Goal: Task Accomplishment & Management: Manage account settings

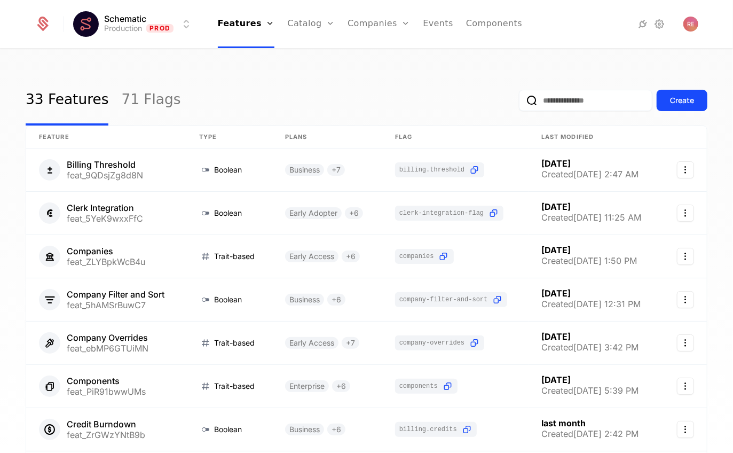
click at [376, 16] on link "Companies" at bounding box center [378, 24] width 62 height 48
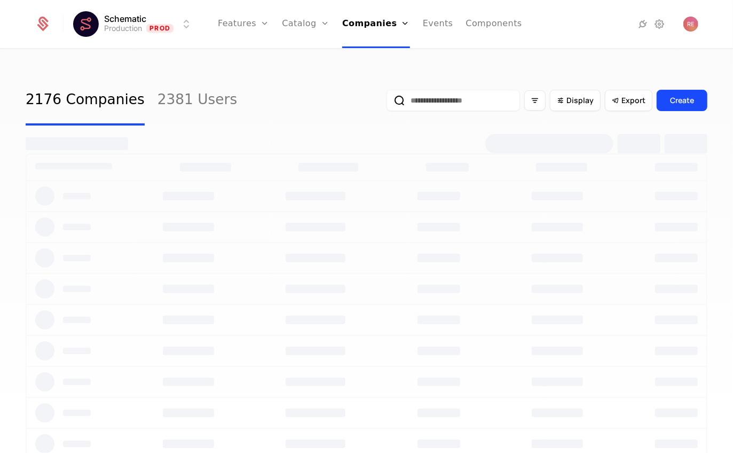
click at [440, 105] on input "email" at bounding box center [452, 100] width 133 height 21
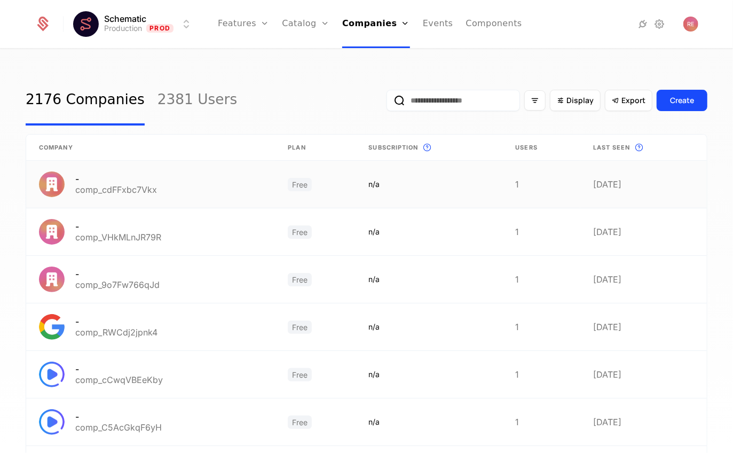
click at [266, 185] on link at bounding box center [150, 184] width 249 height 47
click at [568, 97] on div "Display" at bounding box center [575, 100] width 37 height 11
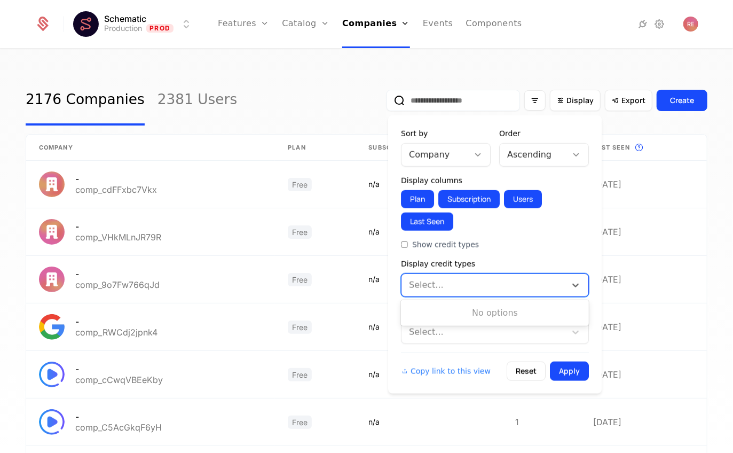
click at [475, 273] on div "Select..." at bounding box center [495, 284] width 188 height 23
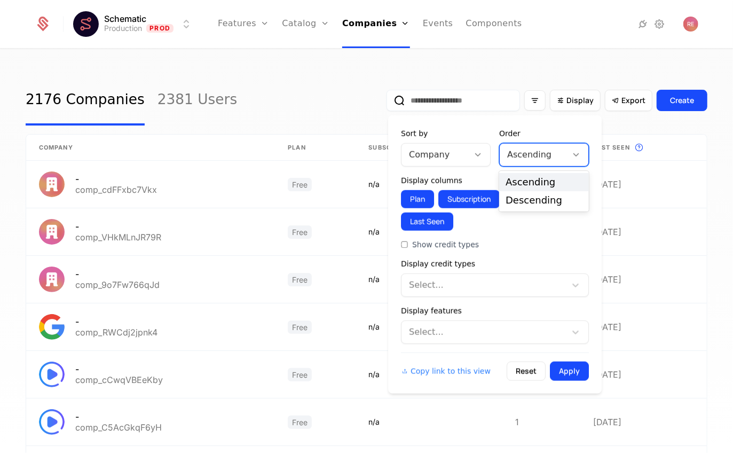
click at [528, 150] on div at bounding box center [533, 154] width 52 height 15
click at [516, 178] on div "Ascending" at bounding box center [543, 182] width 77 height 10
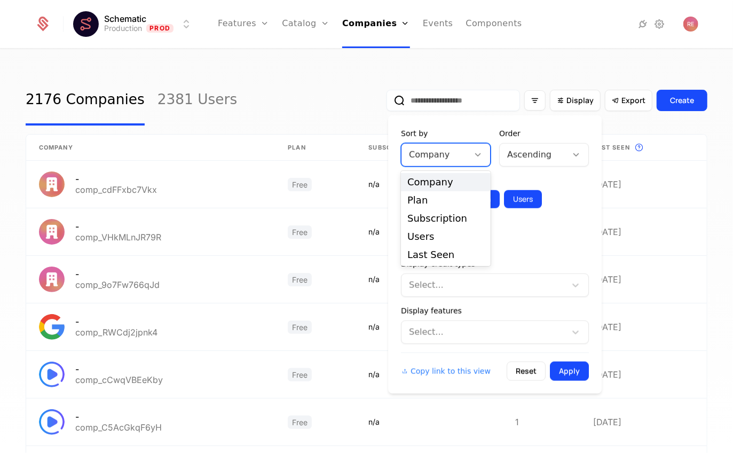
click at [431, 153] on div at bounding box center [435, 154] width 52 height 15
click at [433, 262] on div "Last Seen" at bounding box center [446, 254] width 90 height 18
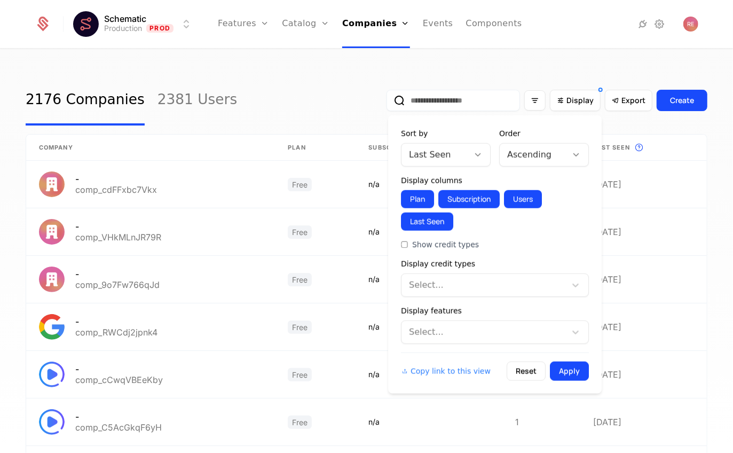
click at [573, 370] on button "Apply" at bounding box center [569, 370] width 39 height 19
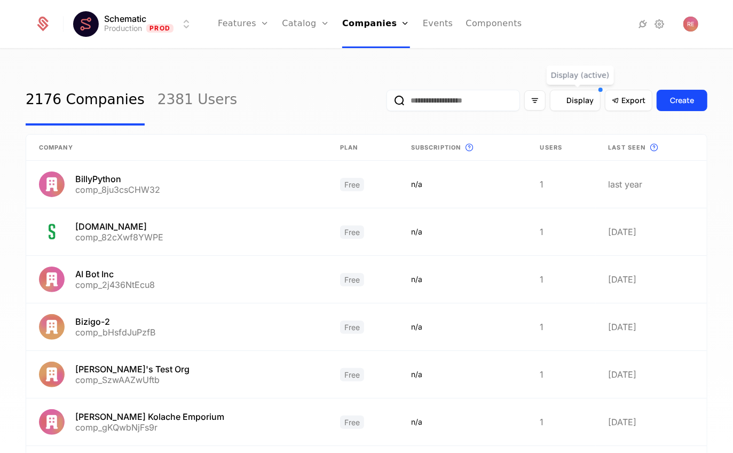
click at [573, 99] on span "Display" at bounding box center [579, 100] width 27 height 11
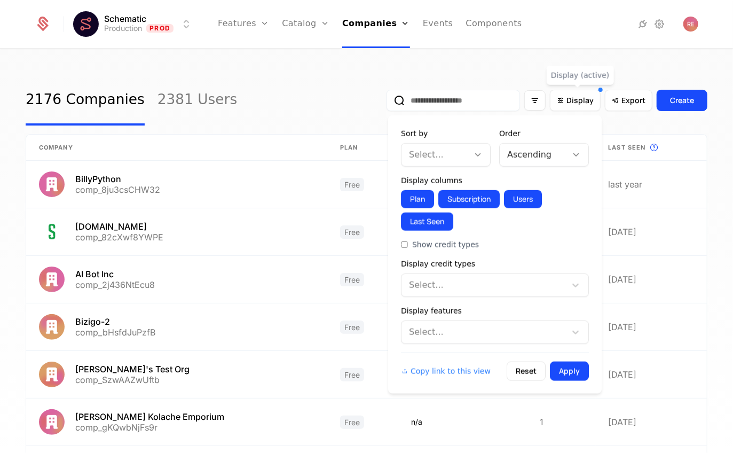
click at [457, 162] on div at bounding box center [435, 154] width 52 height 15
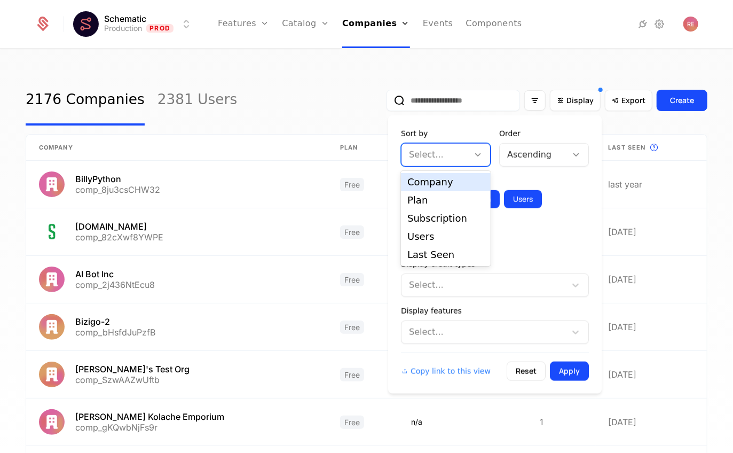
click at [474, 123] on div "Sort by Company, 1 of 5. 5 results available. Use Up and Down to choose options…" at bounding box center [494, 254] width 213 height 278
click at [471, 154] on div at bounding box center [478, 155] width 18 height 12
click at [522, 121] on div "Sort by Company, 1 of 5. 5 results available. Use Up and Down to choose options…" at bounding box center [494, 254] width 213 height 278
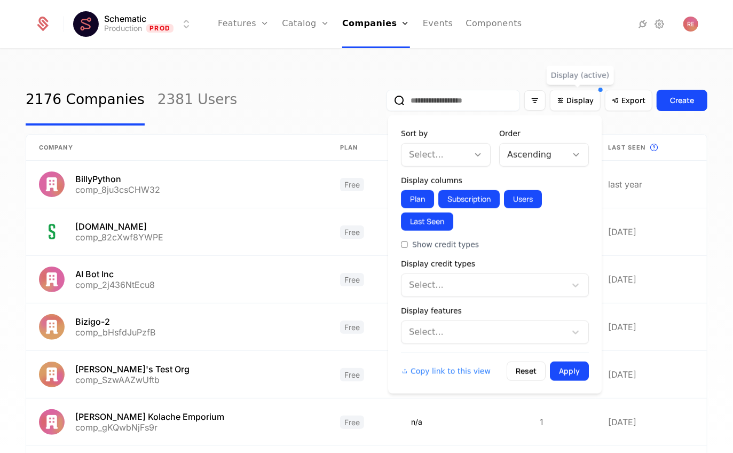
click at [497, 73] on div "2176 Companies 2381 Users Display Export Create Company Plan Subscription This …" at bounding box center [366, 254] width 733 height 409
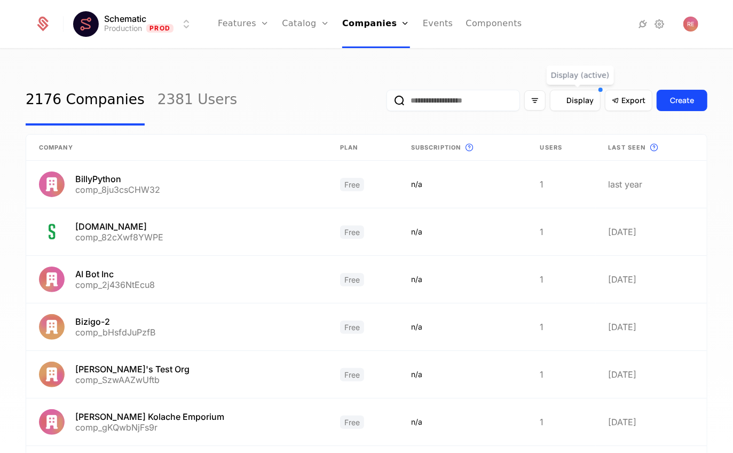
click at [573, 99] on span "Display" at bounding box center [579, 100] width 27 height 11
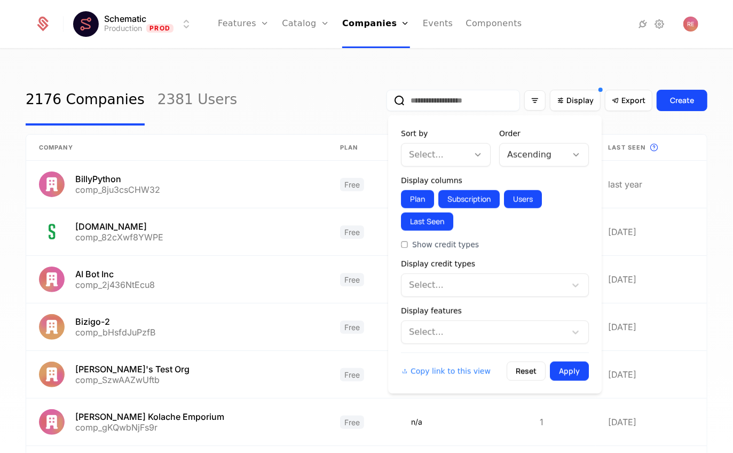
click at [528, 153] on div at bounding box center [533, 154] width 52 height 15
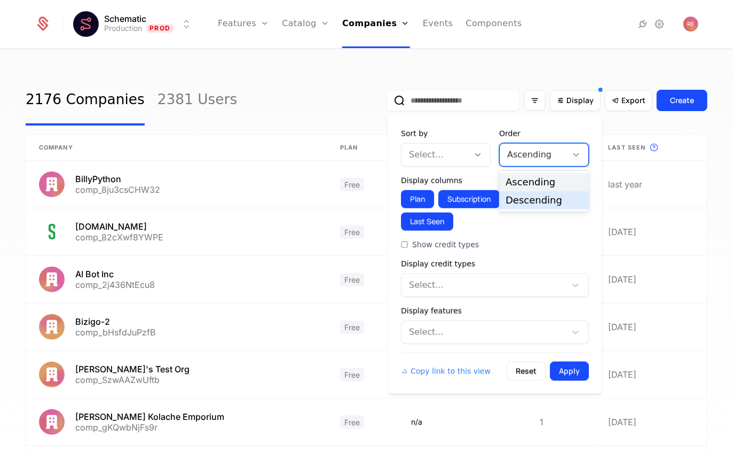
click at [523, 197] on div "Descending" at bounding box center [543, 200] width 77 height 10
click at [469, 173] on form "Sort by Select... Order option Descending, selected. Descending Display columns…" at bounding box center [495, 254] width 188 height 252
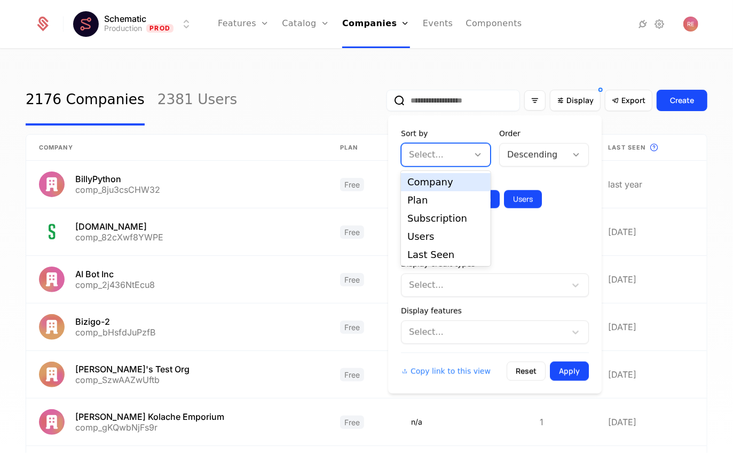
click at [466, 164] on div "Select..." at bounding box center [434, 154] width 67 height 19
click at [430, 252] on div "Last Seen" at bounding box center [445, 255] width 77 height 10
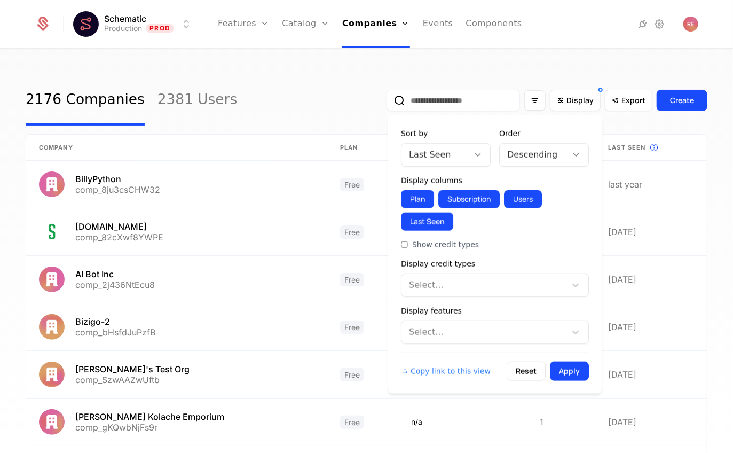
click at [572, 364] on button "Apply" at bounding box center [569, 370] width 39 height 19
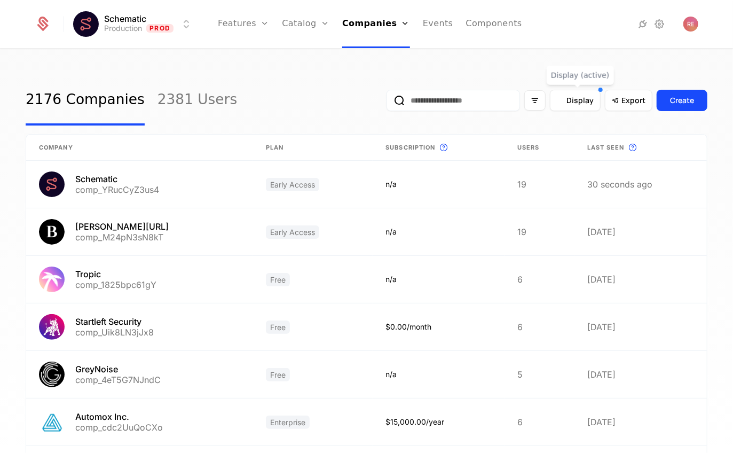
click at [564, 99] on icon "Display" at bounding box center [561, 101] width 10 height 10
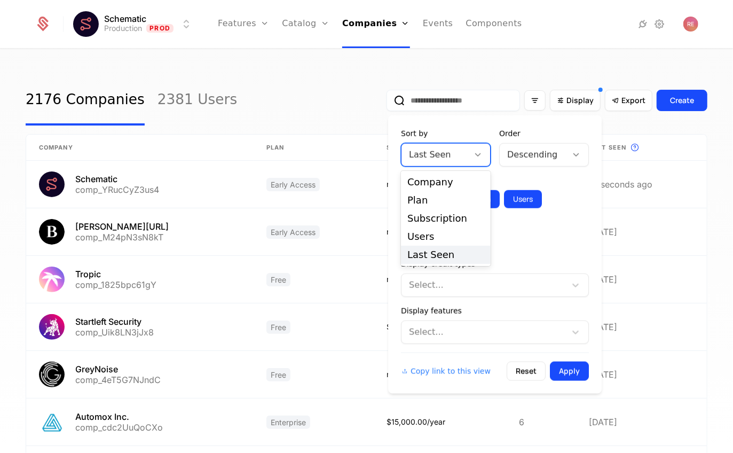
click at [453, 150] on div at bounding box center [435, 154] width 52 height 15
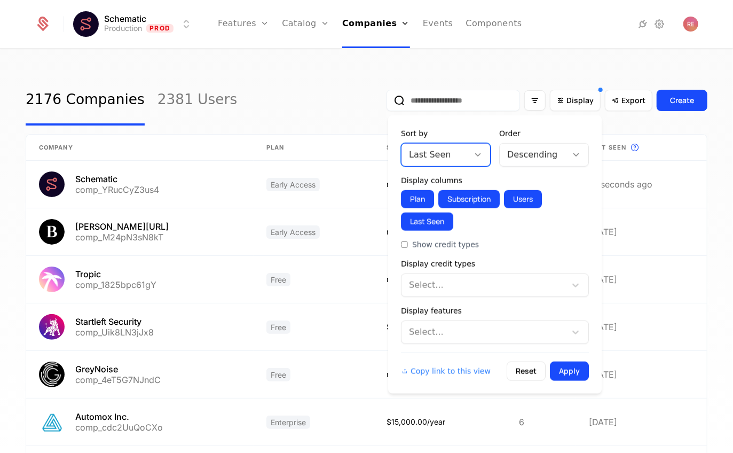
click at [453, 150] on div at bounding box center [435, 154] width 52 height 15
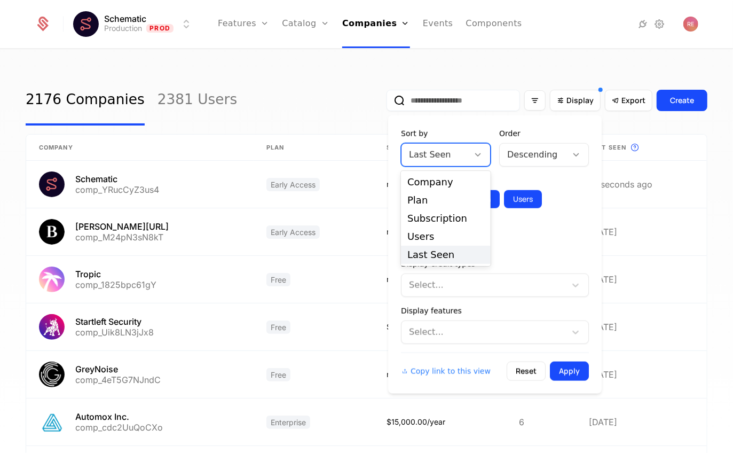
click at [453, 150] on div at bounding box center [435, 154] width 52 height 15
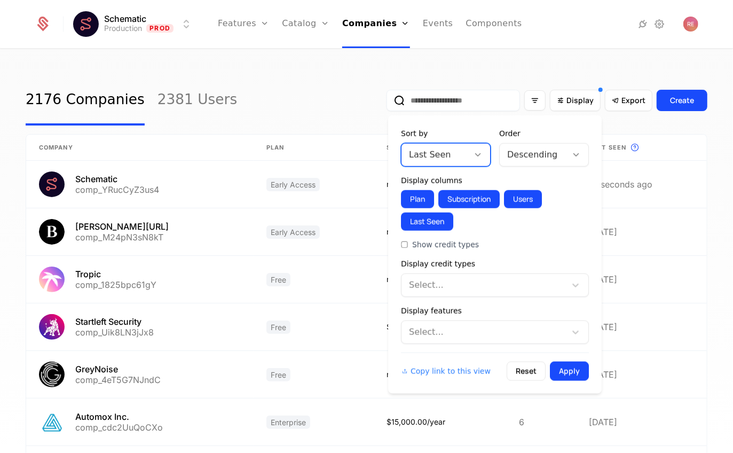
click at [513, 153] on div at bounding box center [533, 154] width 52 height 15
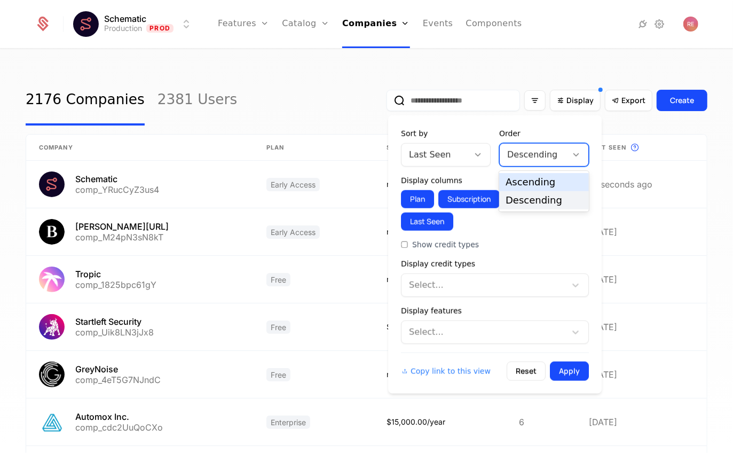
click at [513, 179] on div "Ascending" at bounding box center [543, 182] width 77 height 10
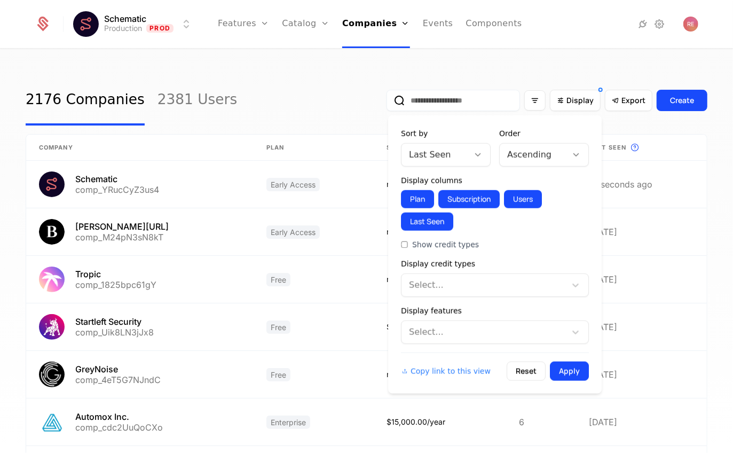
click at [575, 366] on button "Apply" at bounding box center [569, 370] width 39 height 19
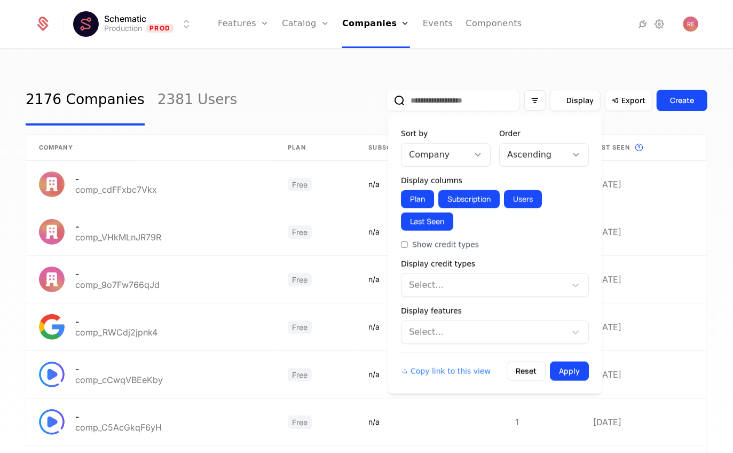
click at [576, 105] on span "Display" at bounding box center [579, 100] width 27 height 11
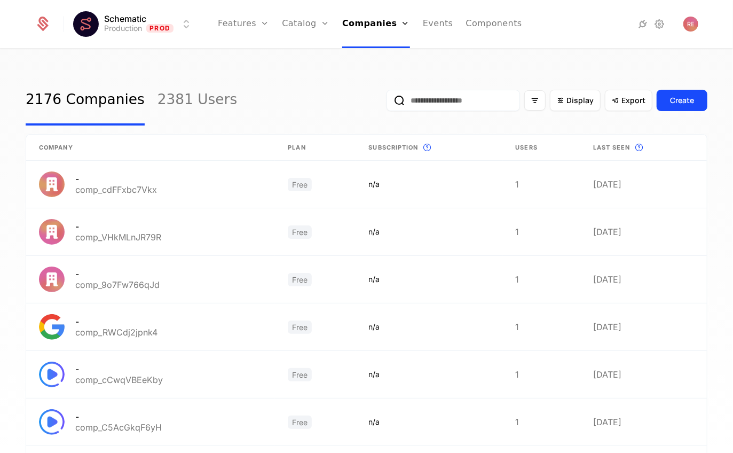
click at [598, 49] on div "Schematic Production Prod Features Features Flags Catalog Plans Add Ons Credits…" at bounding box center [366, 226] width 733 height 453
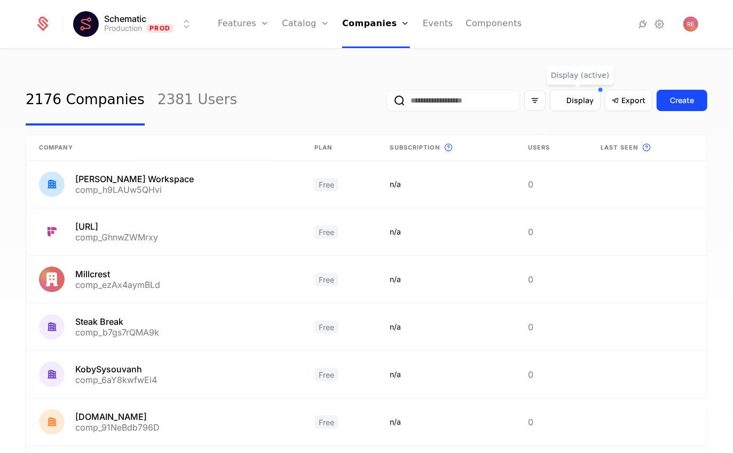
click at [595, 107] on div "Display" at bounding box center [575, 100] width 51 height 21
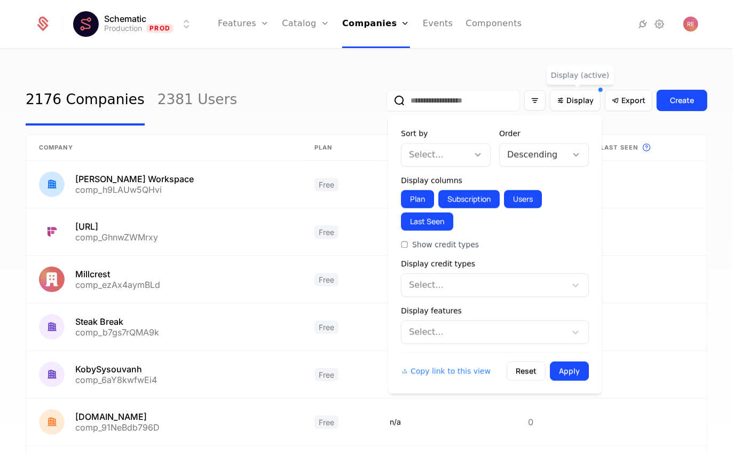
click at [464, 165] on div "Select..." at bounding box center [446, 154] width 90 height 23
click at [438, 152] on div at bounding box center [435, 154] width 52 height 15
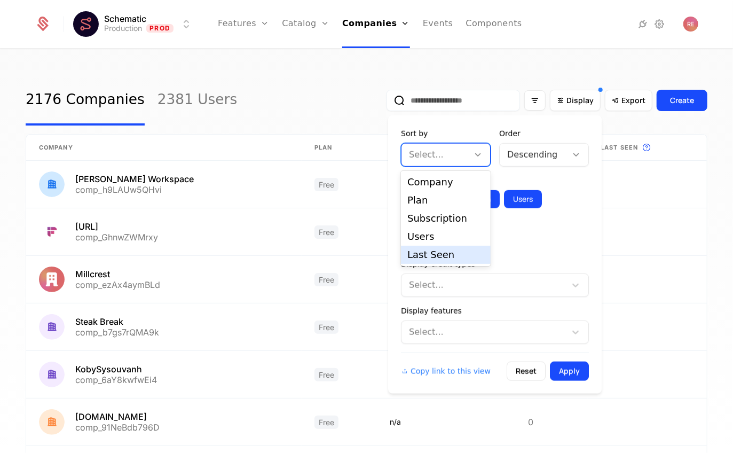
click at [426, 248] on div "Last Seen" at bounding box center [446, 254] width 90 height 18
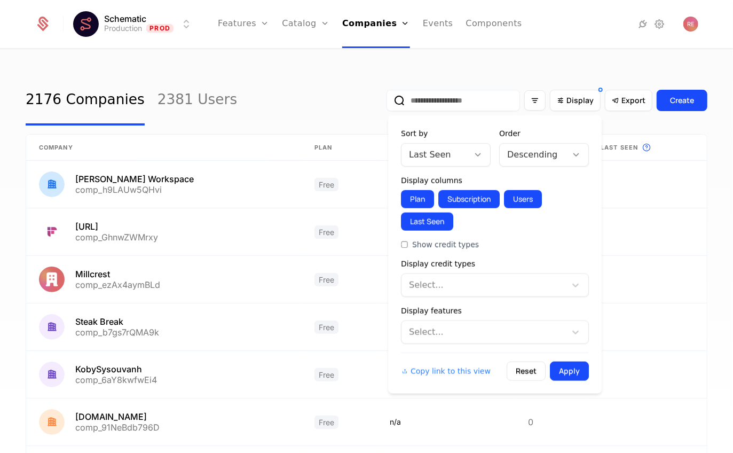
click at [580, 372] on button "Apply" at bounding box center [569, 370] width 39 height 19
